Goal: Information Seeking & Learning: Learn about a topic

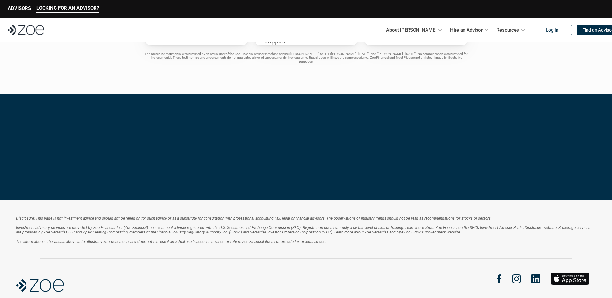
scroll to position [1349, 0]
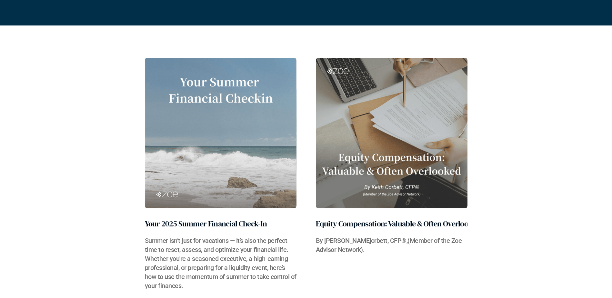
scroll to position [129, 0]
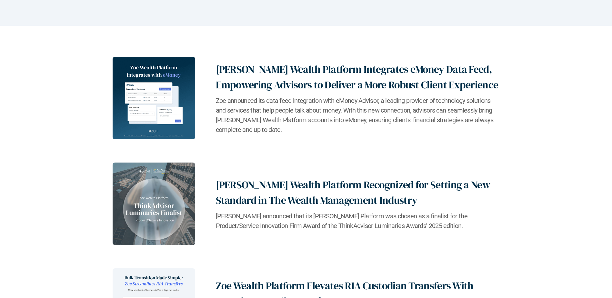
scroll to position [129, 0]
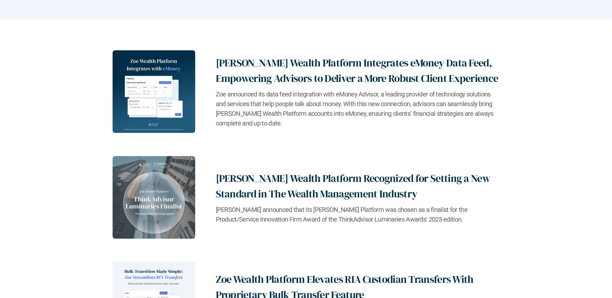
click at [283, 78] on h2 "[PERSON_NAME] Wealth Platform Integrates eMoney Data Feed, Empowering Advisors …" at bounding box center [358, 70] width 284 height 31
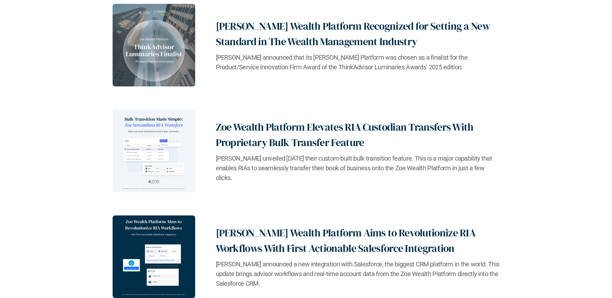
scroll to position [291, 0]
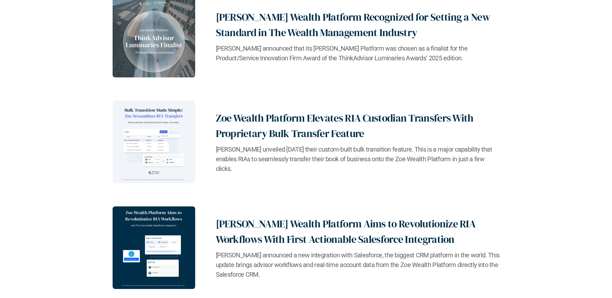
click at [257, 139] on h2 "Zoe Wealth Platform Elevates RIA Custodian Transfers With Proprietary Bulk Tran…" at bounding box center [358, 125] width 284 height 31
click at [264, 32] on h2 "[PERSON_NAME] Wealth Platform Recognized for Setting a New Standard in The Weal…" at bounding box center [358, 24] width 284 height 31
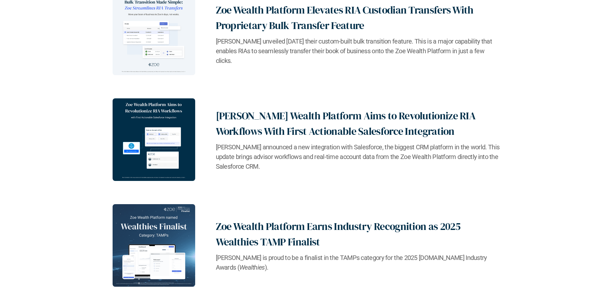
scroll to position [387, 0]
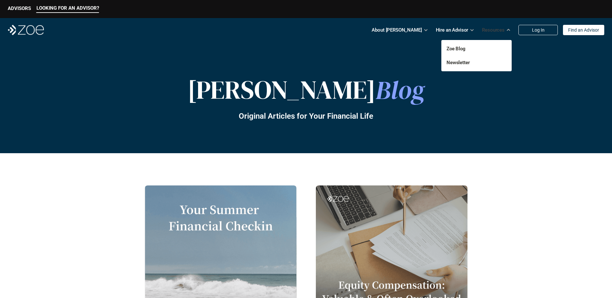
click at [497, 30] on p "Resources" at bounding box center [493, 30] width 23 height 10
